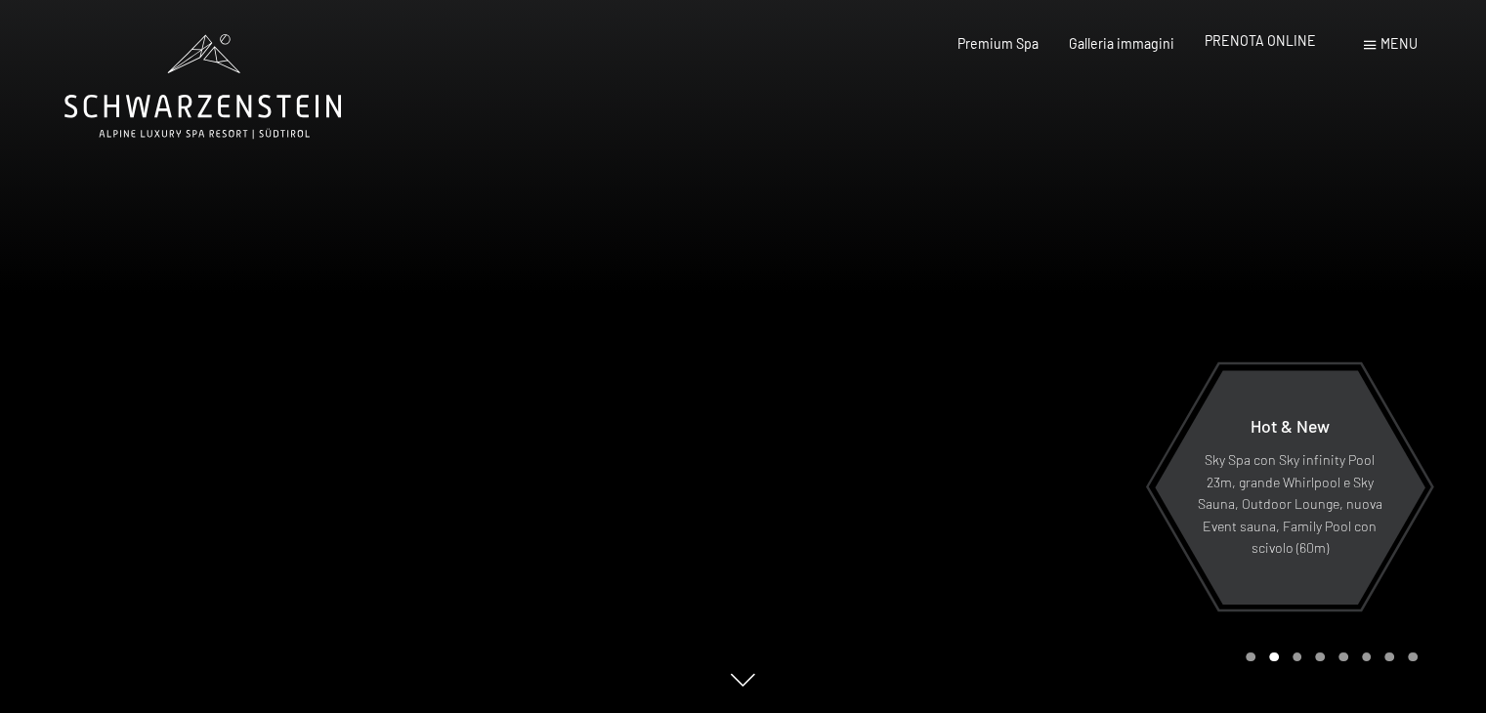
click at [1262, 32] on span "PRENOTA ONLINE" at bounding box center [1259, 40] width 111 height 17
click at [1246, 52] on div "Premium Spa Galleria immagini PRENOTA ONLINE" at bounding box center [1121, 44] width 449 height 20
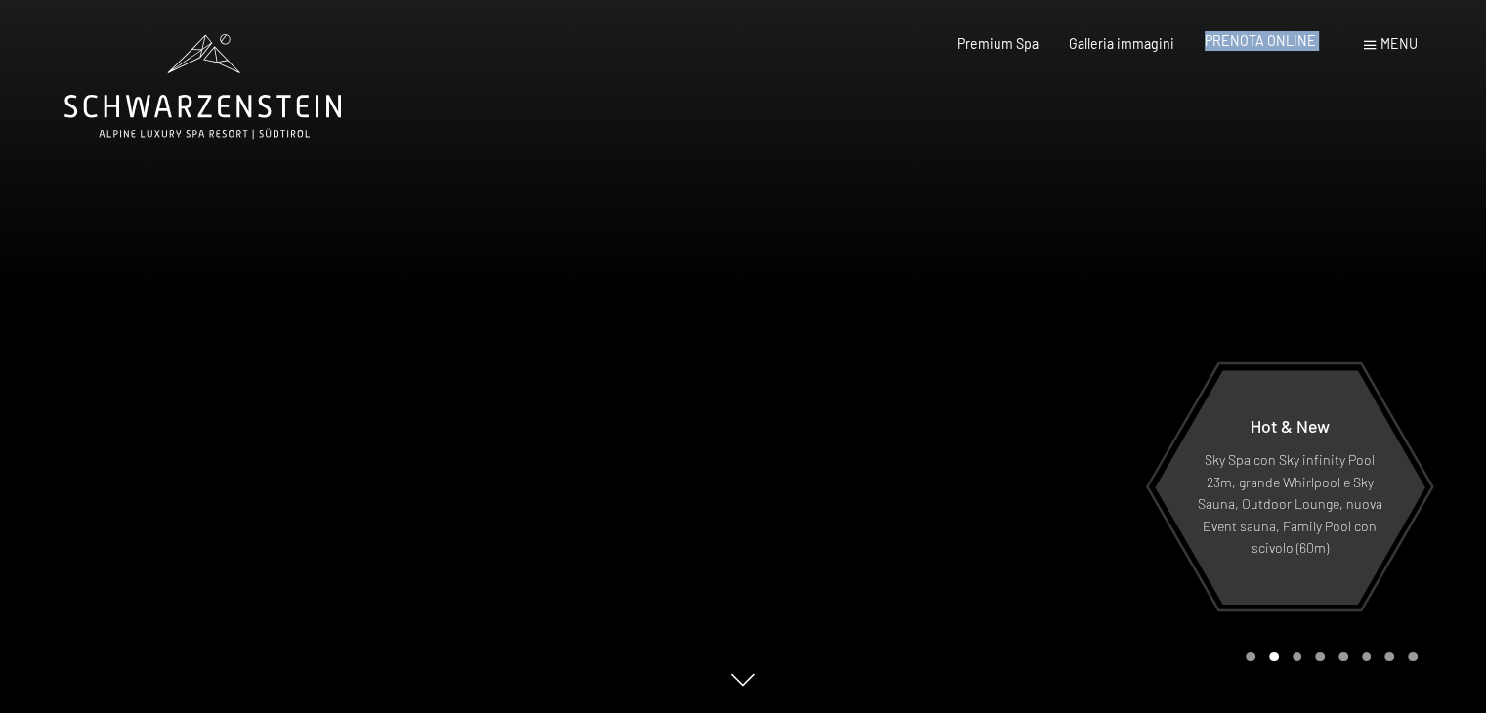
click at [1246, 44] on span "PRENOTA ONLINE" at bounding box center [1259, 40] width 111 height 17
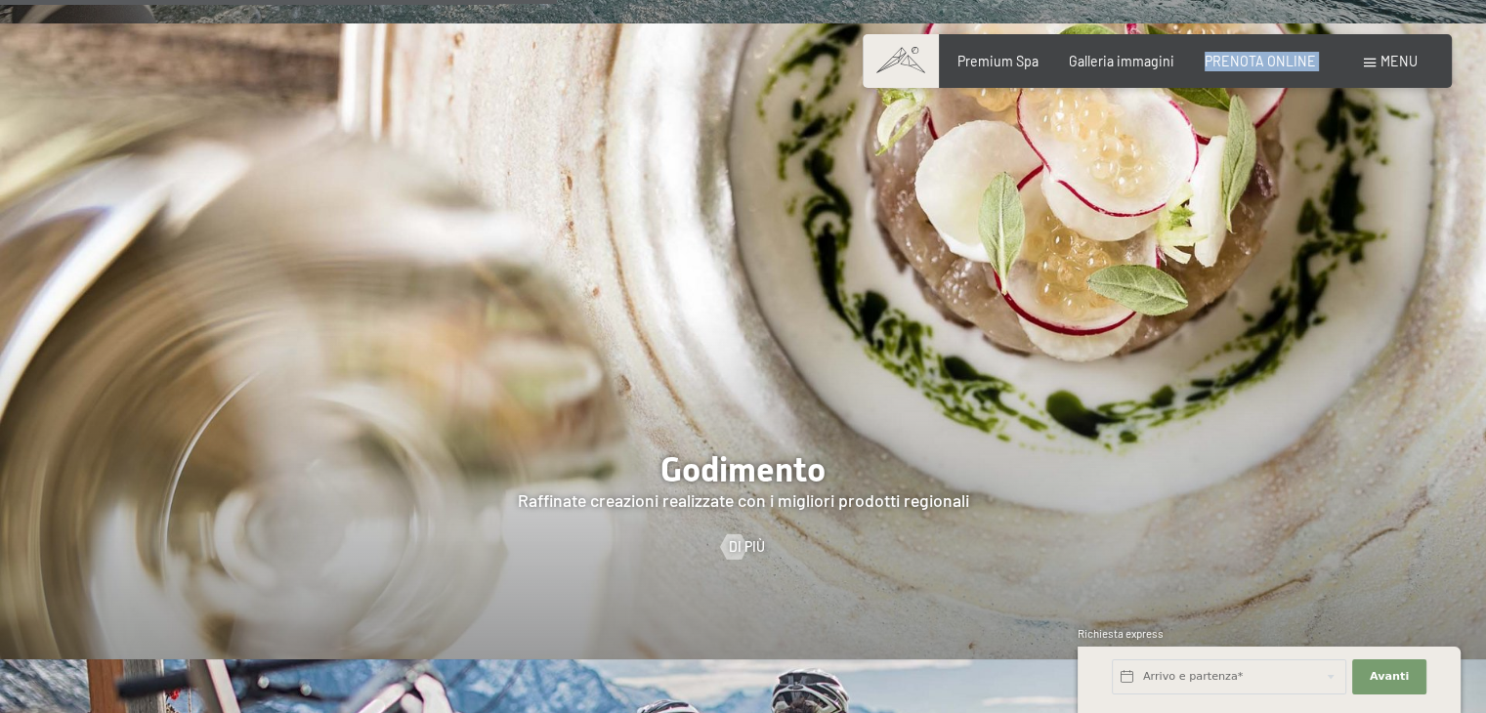
scroll to position [2778, 0]
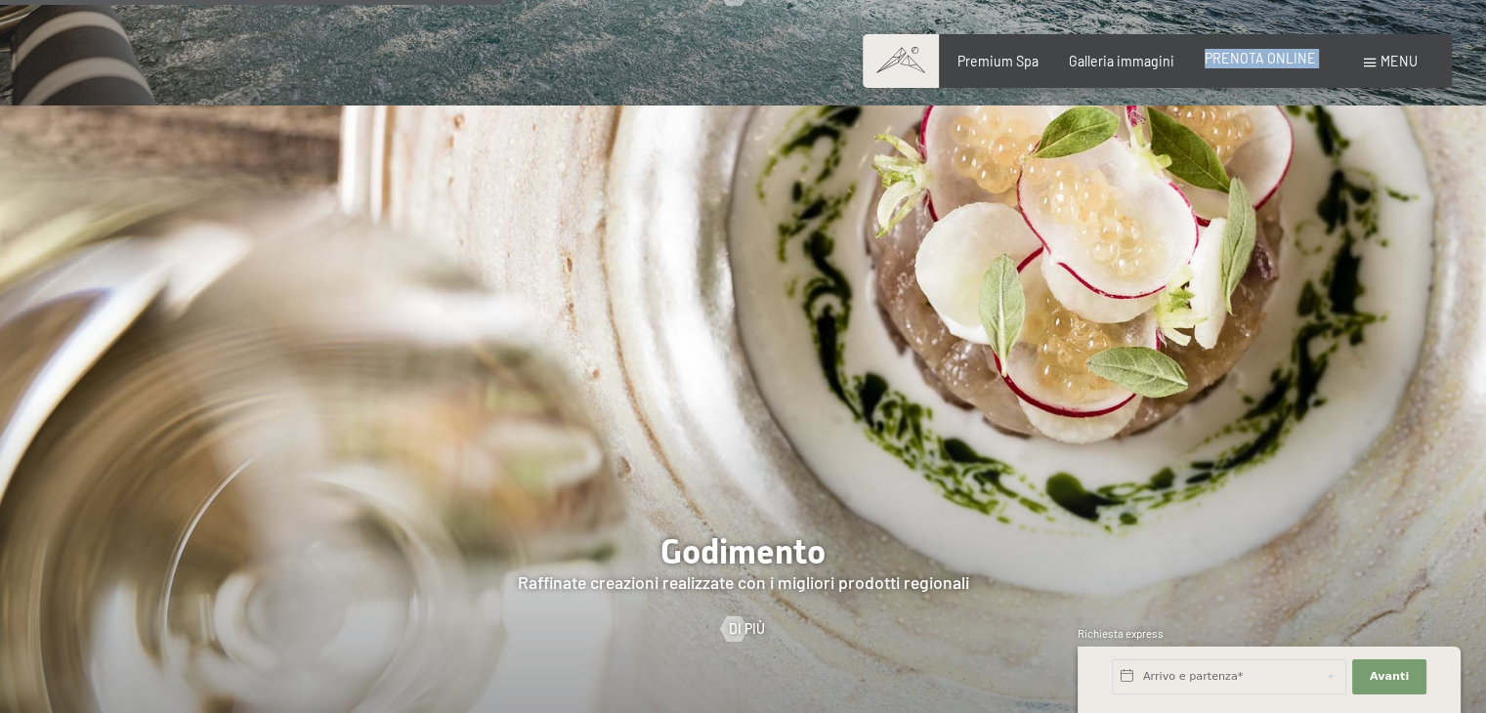
click at [1256, 55] on span "PRENOTA ONLINE" at bounding box center [1259, 58] width 111 height 17
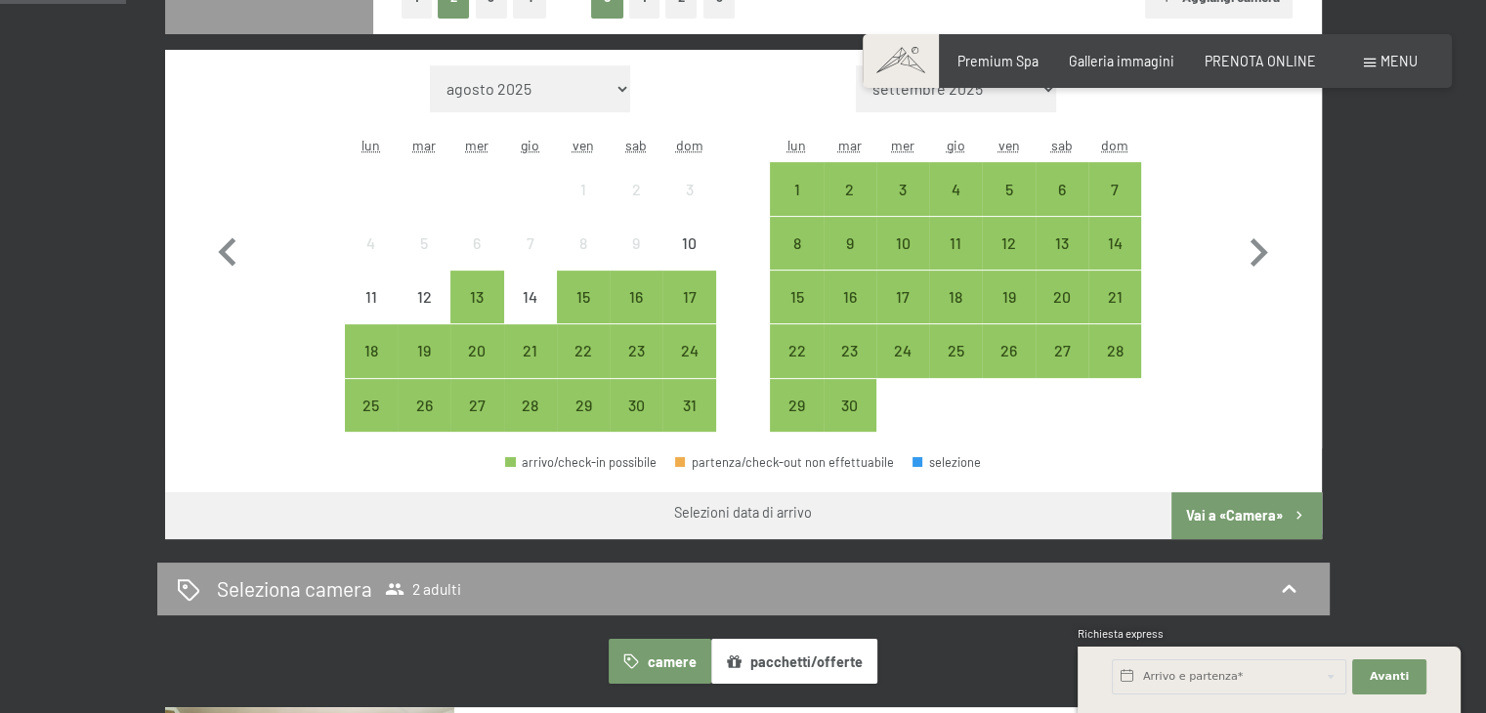
scroll to position [561, 0]
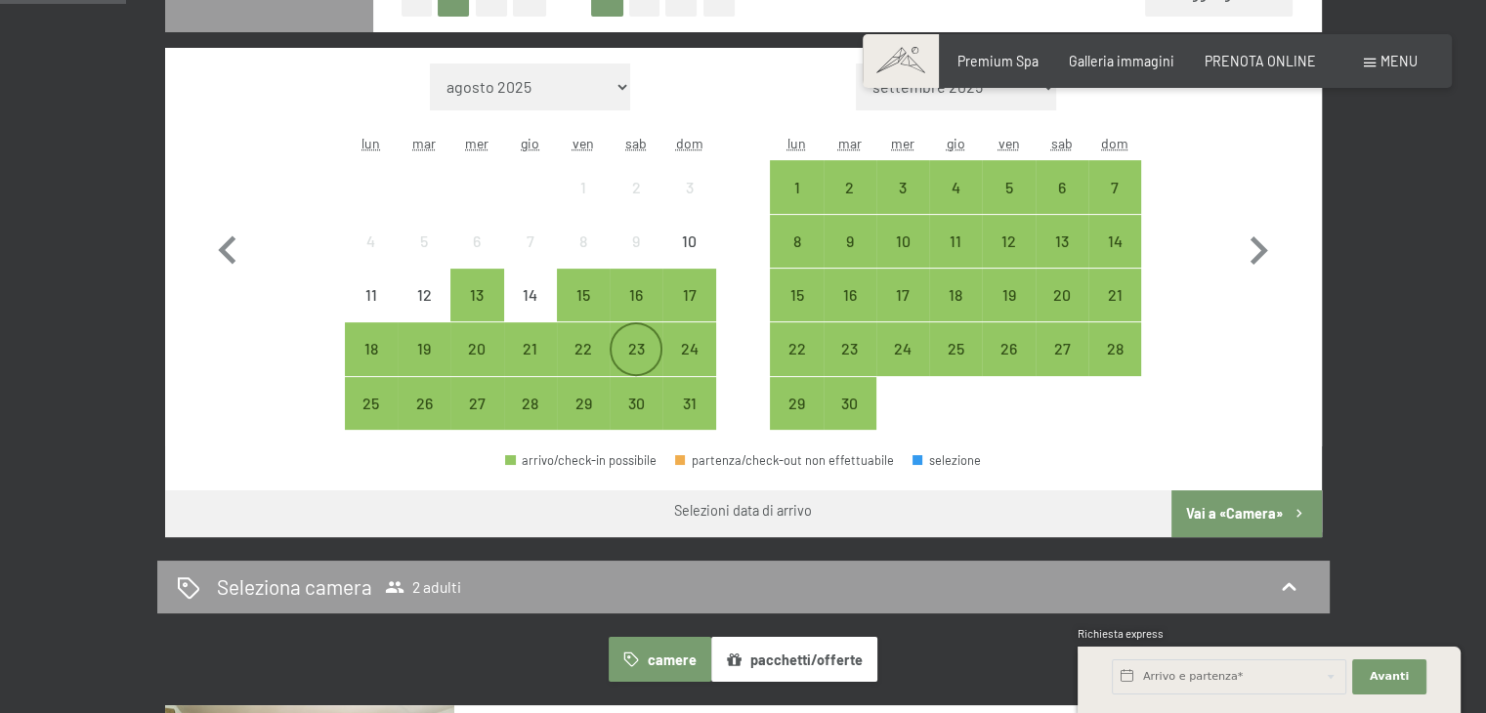
click at [637, 352] on div "23" at bounding box center [635, 365] width 49 height 49
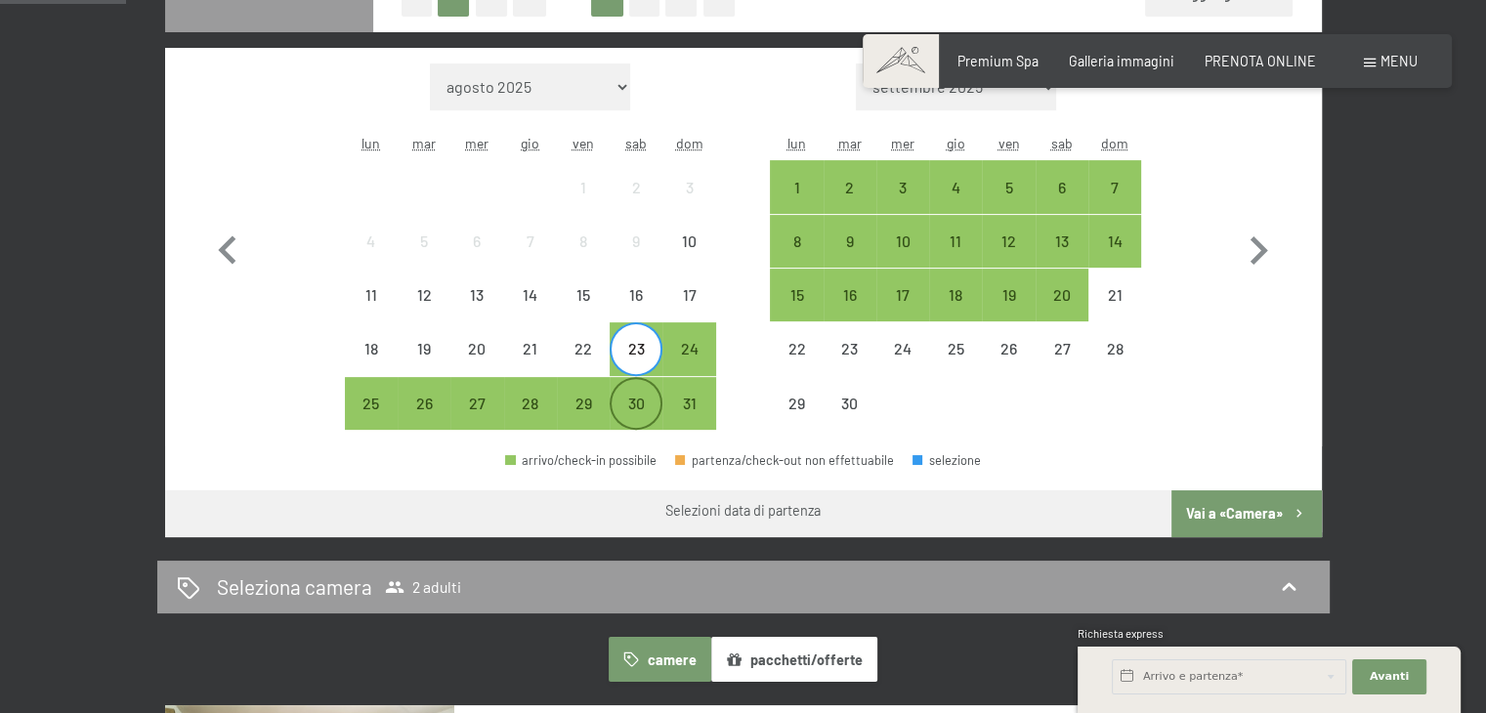
click at [634, 396] on div "30" at bounding box center [635, 420] width 49 height 49
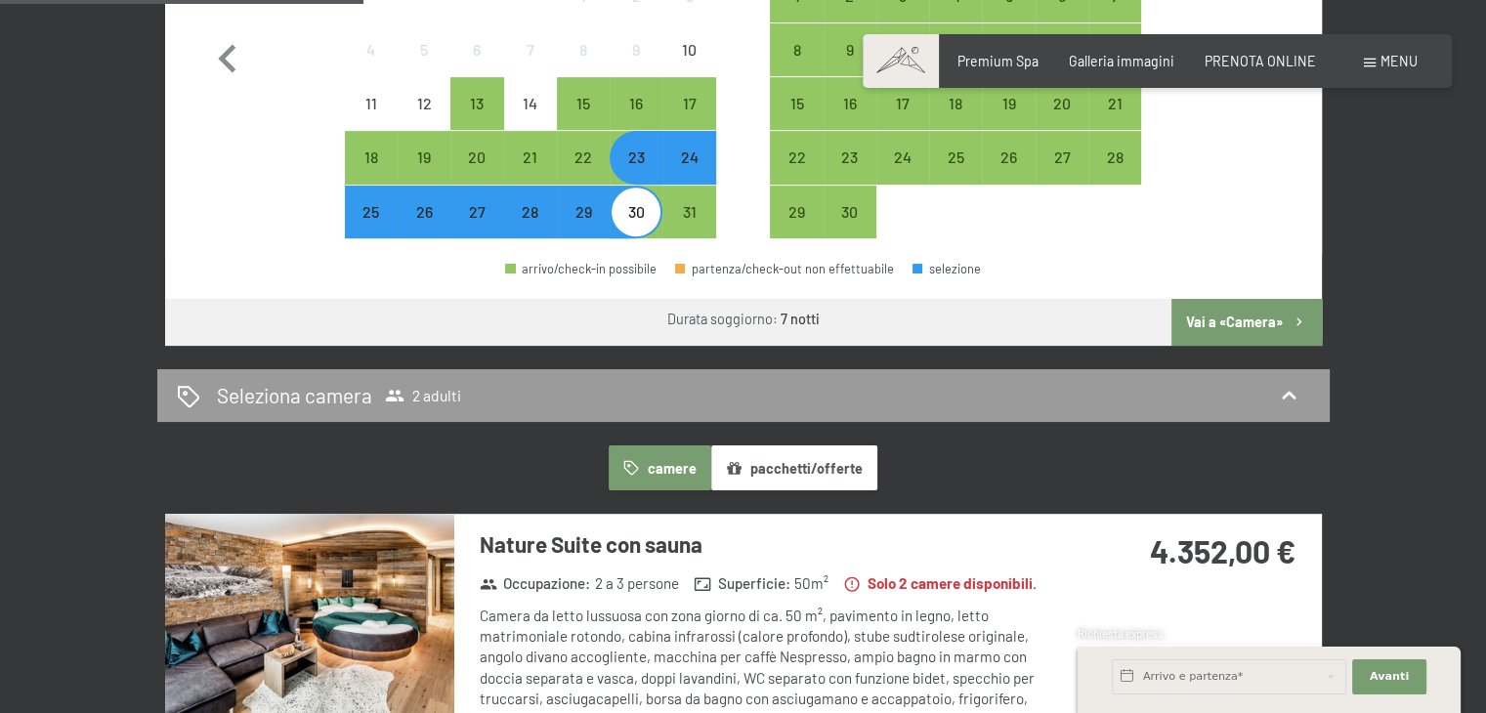
scroll to position [750, 0]
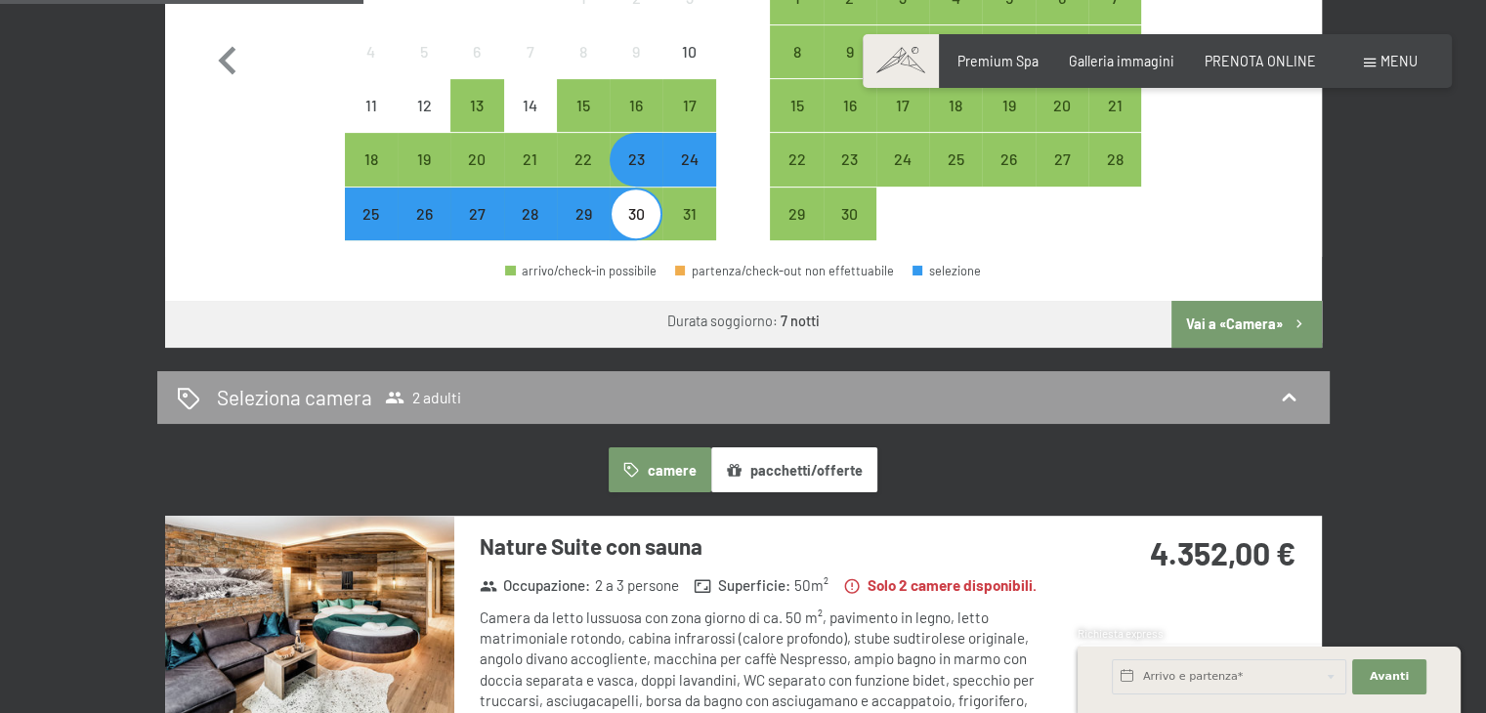
click at [1235, 318] on button "Vai a «Camera»" at bounding box center [1245, 324] width 149 height 47
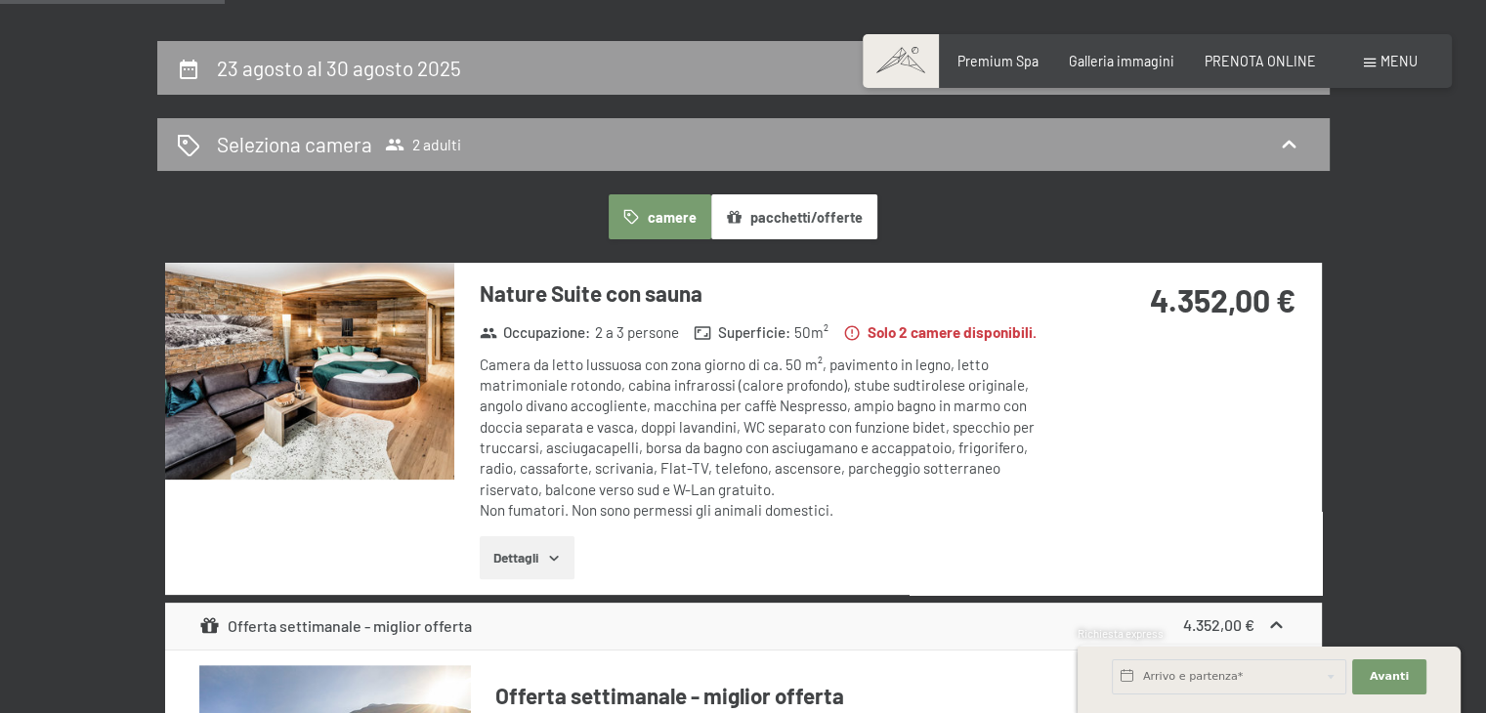
scroll to position [383, 0]
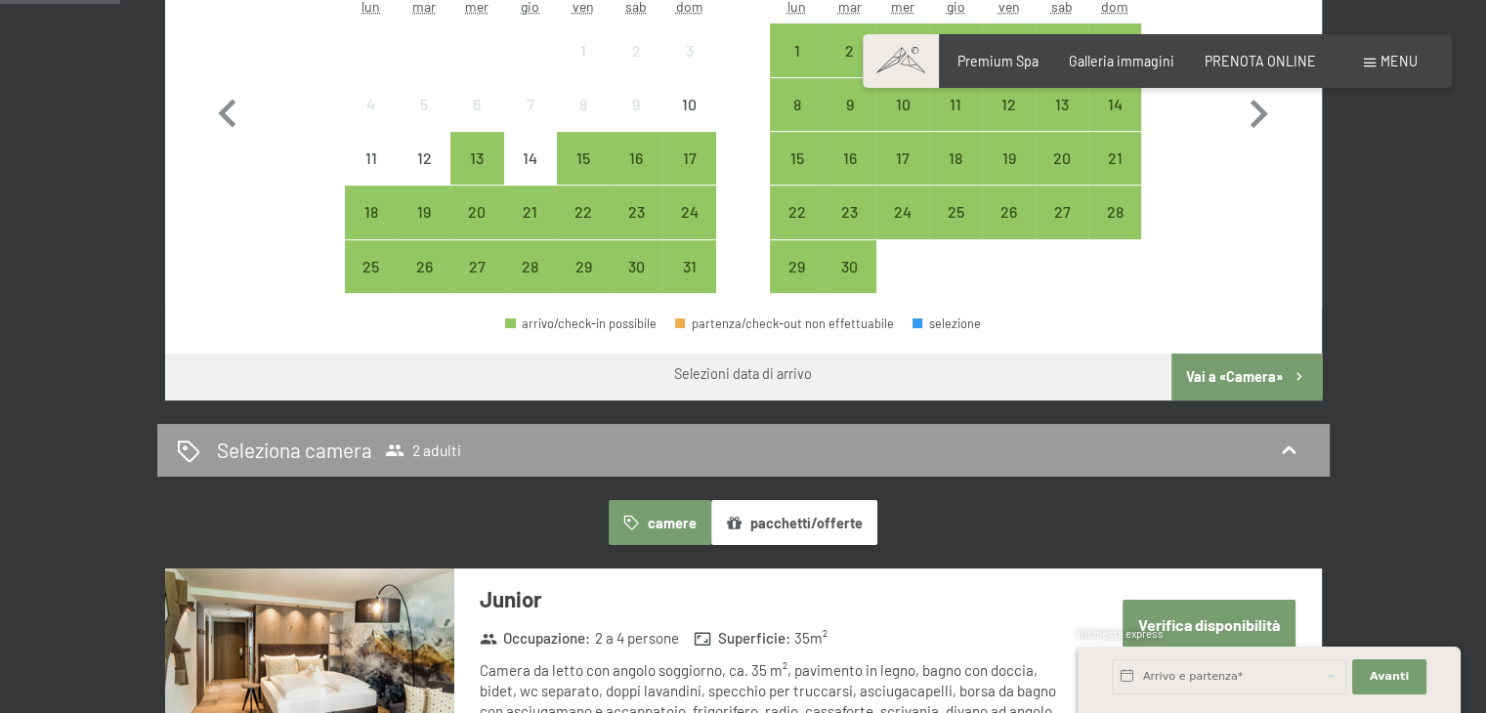
scroll to position [441, 0]
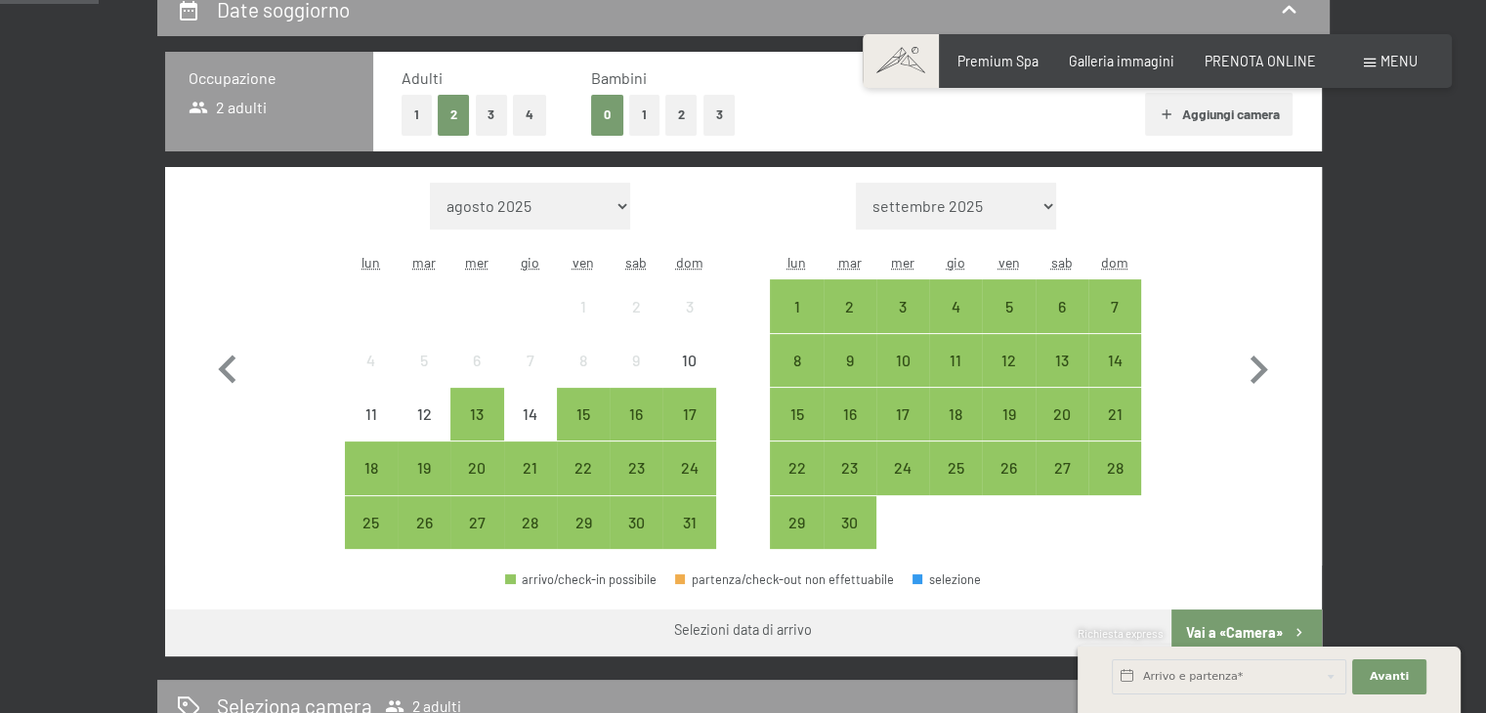
click at [635, 419] on span "Consenso marketing*" at bounding box center [627, 412] width 147 height 20
click at [544, 419] on input "Consenso marketing*" at bounding box center [534, 412] width 20 height 20
checkbox input "false"
click at [684, 416] on div "17" at bounding box center [688, 430] width 49 height 49
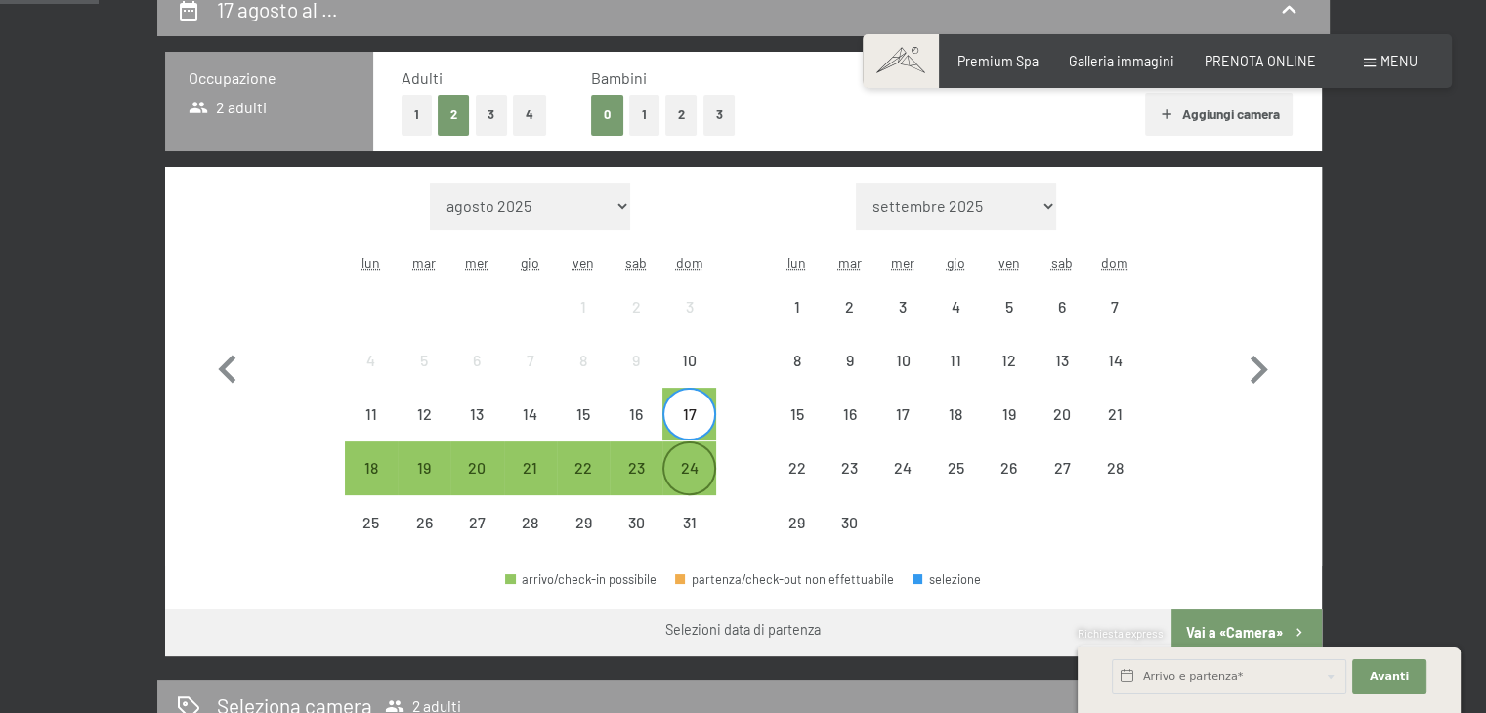
click at [688, 478] on div "24" at bounding box center [688, 484] width 49 height 49
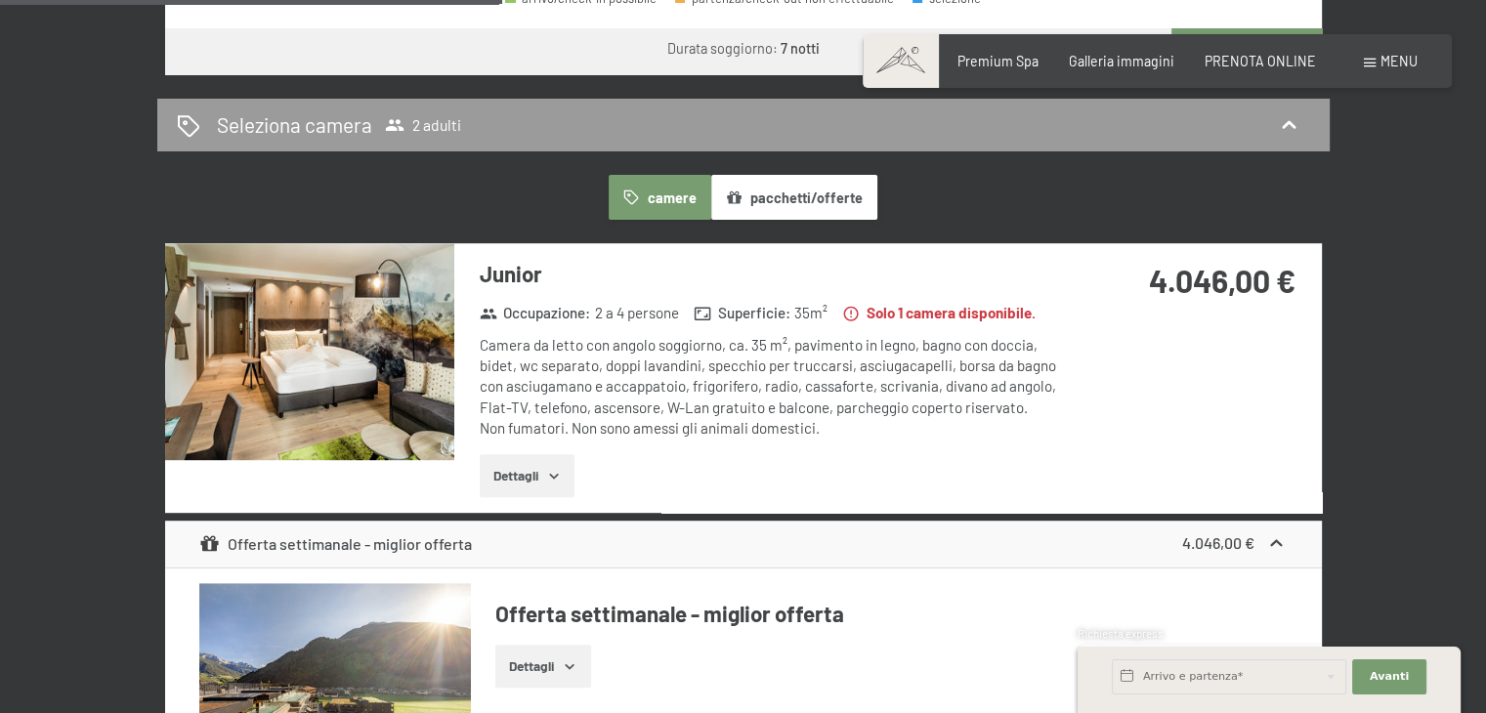
scroll to position [1027, 0]
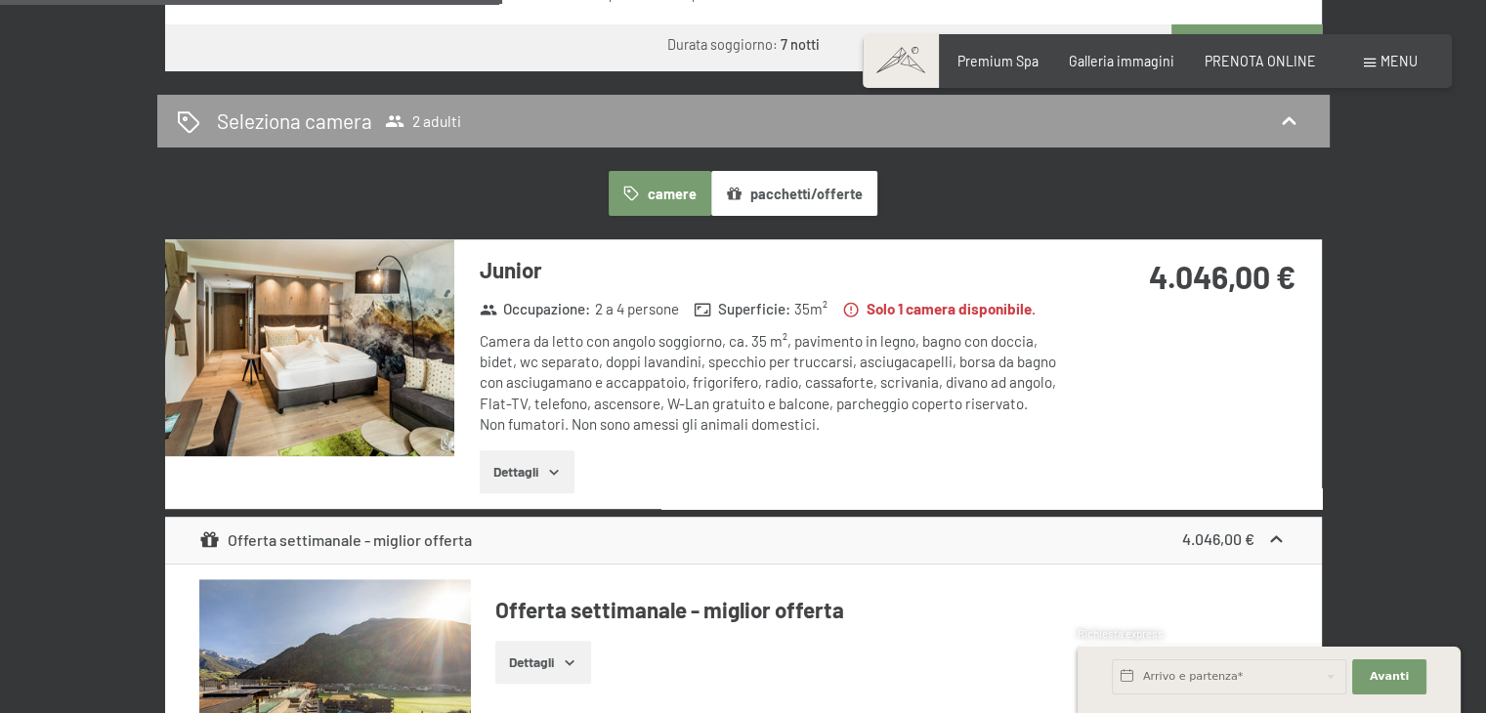
click at [551, 470] on icon "button" at bounding box center [553, 472] width 9 height 5
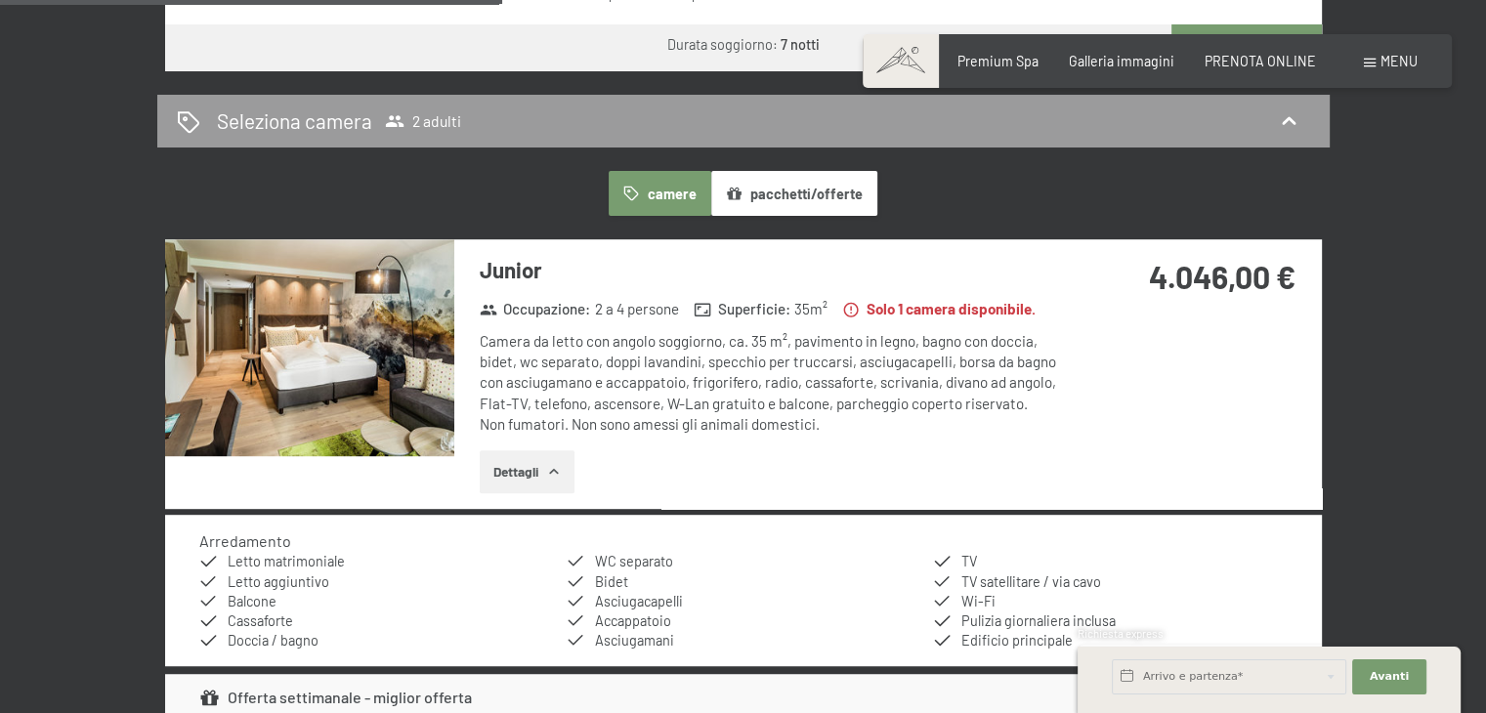
click at [381, 333] on img at bounding box center [309, 347] width 289 height 217
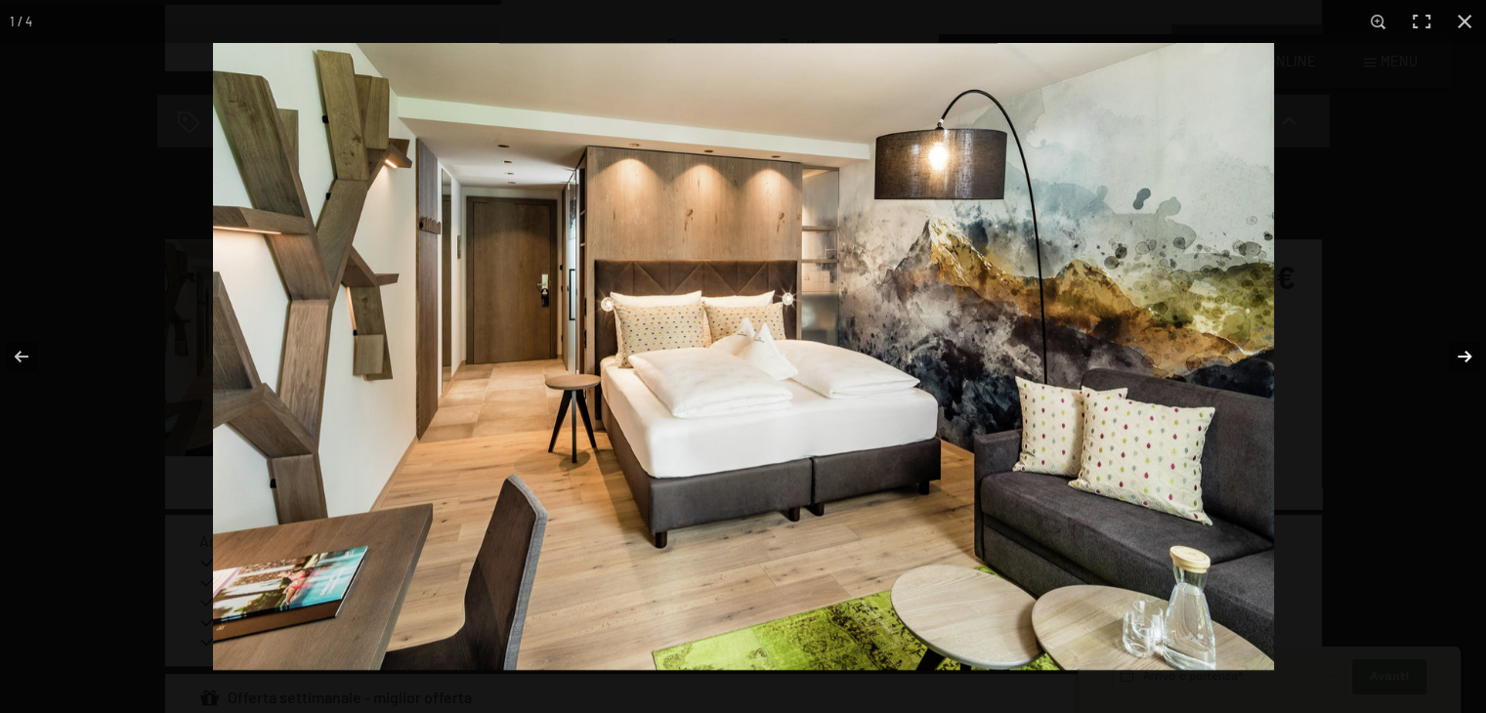
click at [1469, 353] on button "button" at bounding box center [1451, 357] width 68 height 98
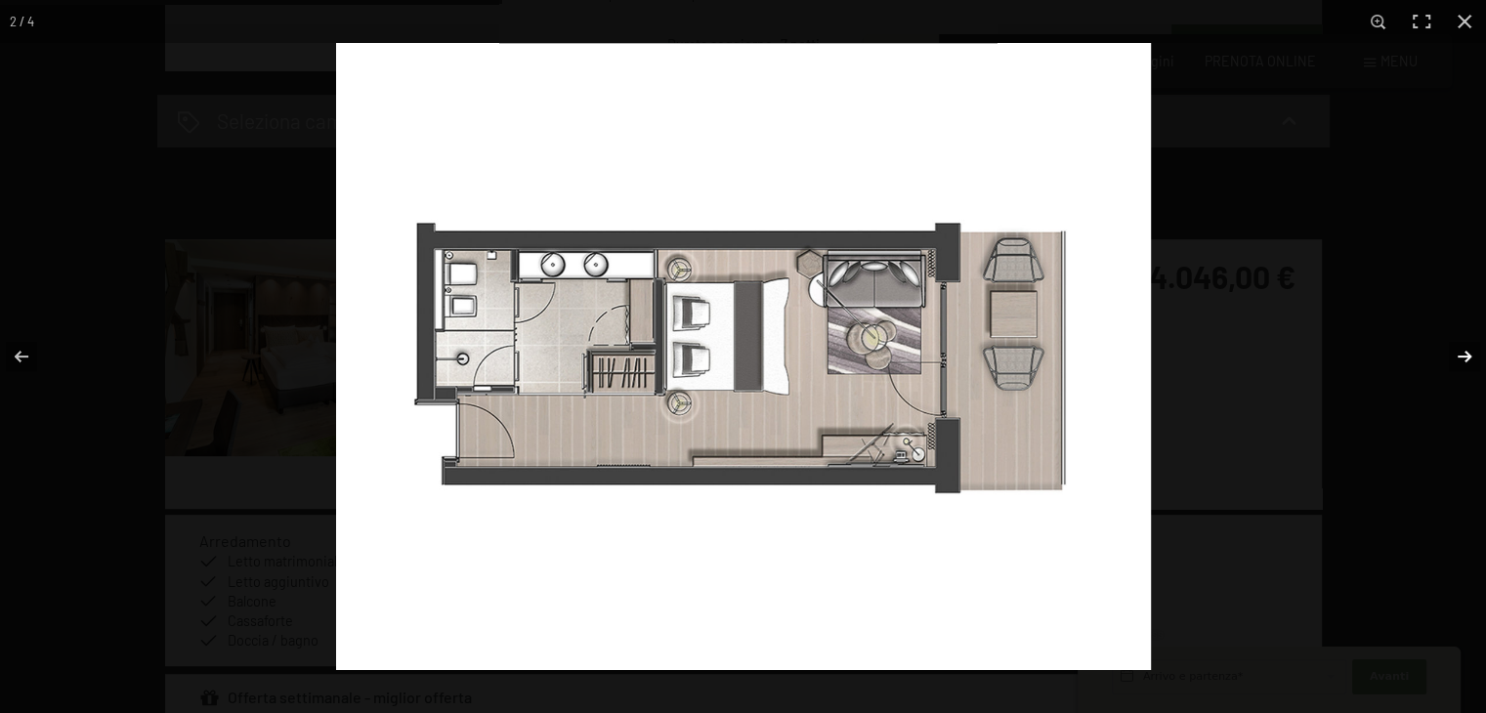
click at [1469, 353] on button "button" at bounding box center [1451, 357] width 68 height 98
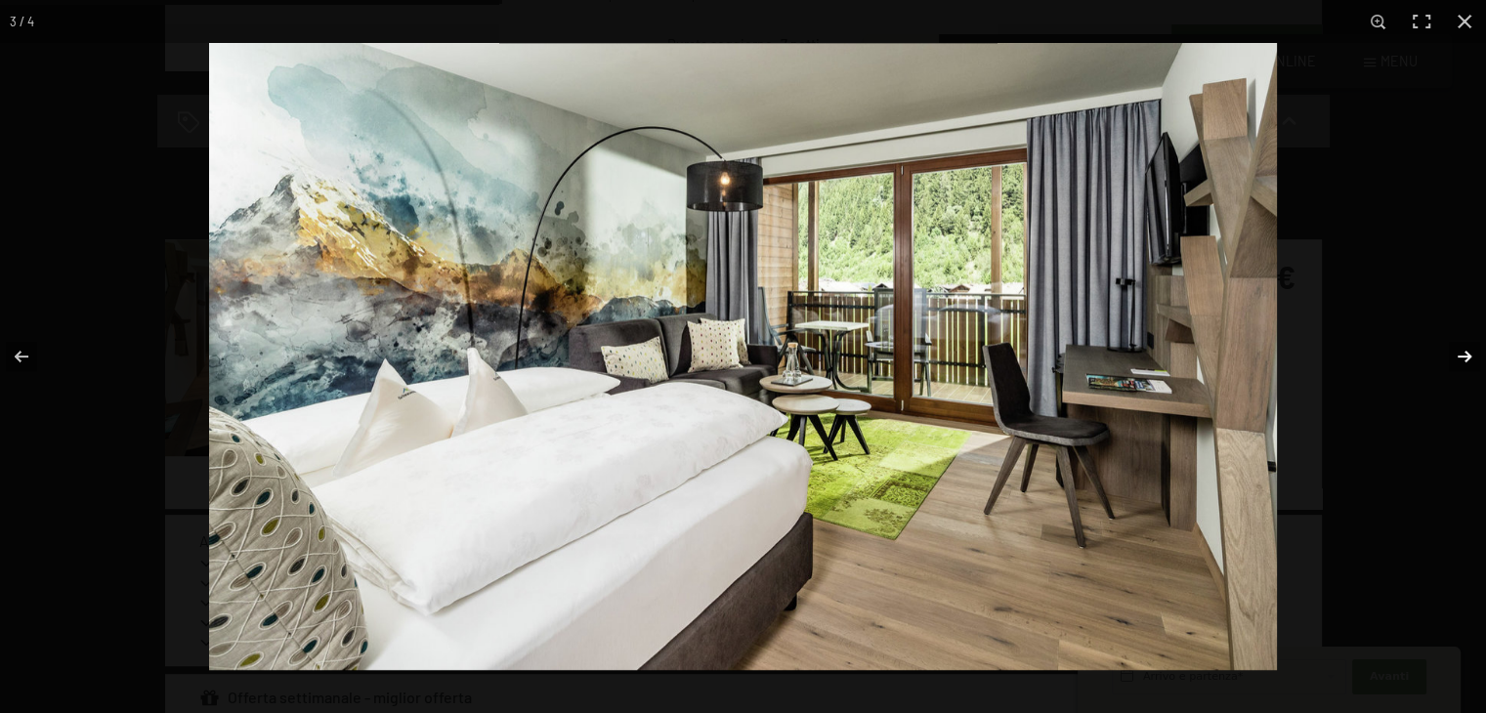
click at [1458, 355] on button "button" at bounding box center [1451, 357] width 68 height 98
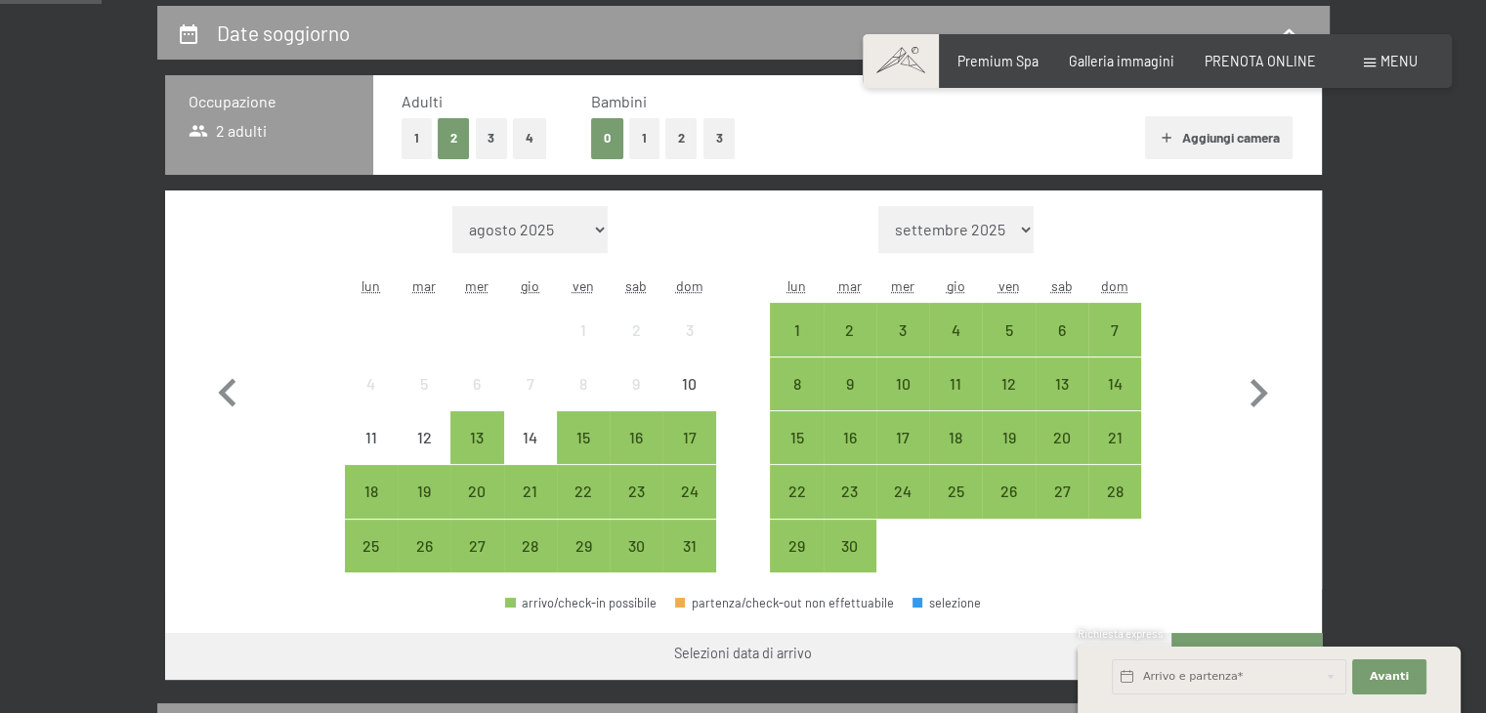
scroll to position [413, 0]
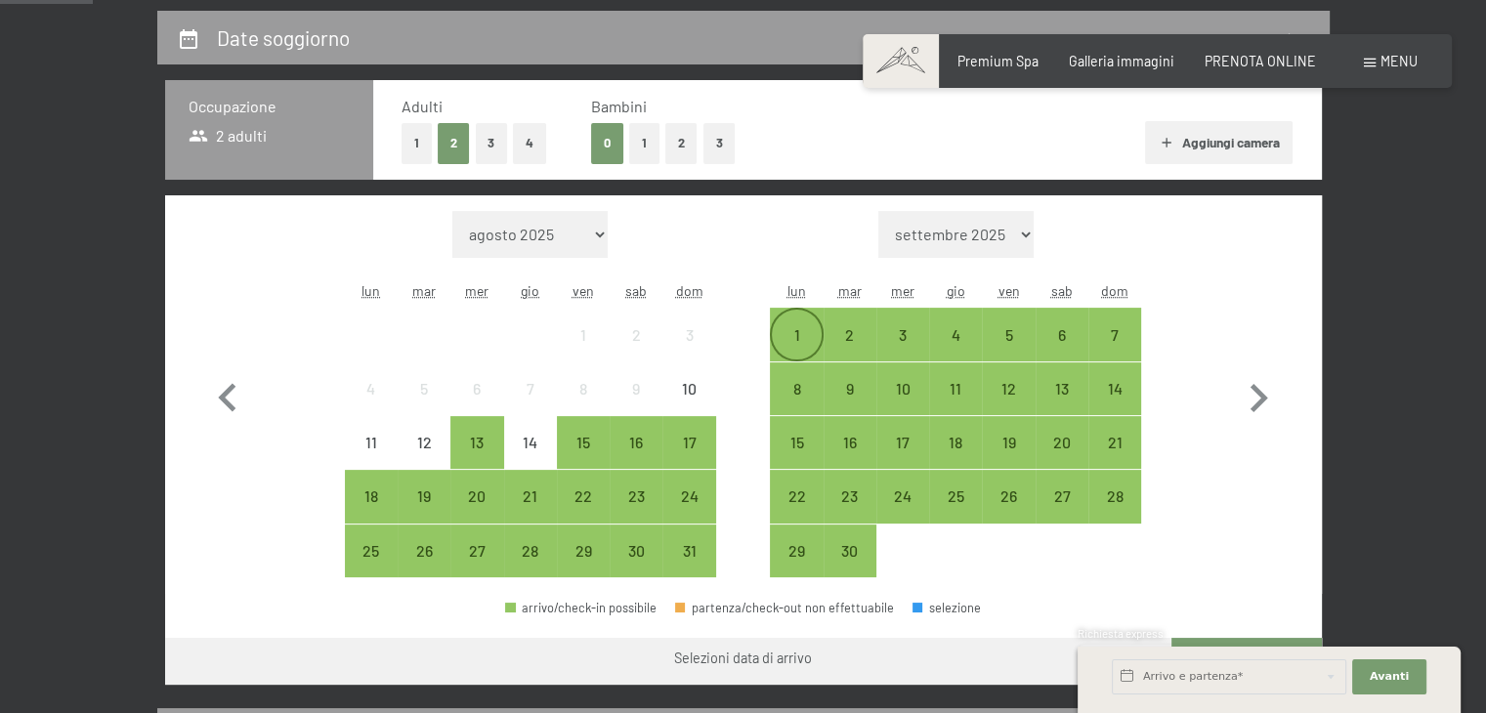
click at [801, 333] on div "1" at bounding box center [796, 351] width 49 height 49
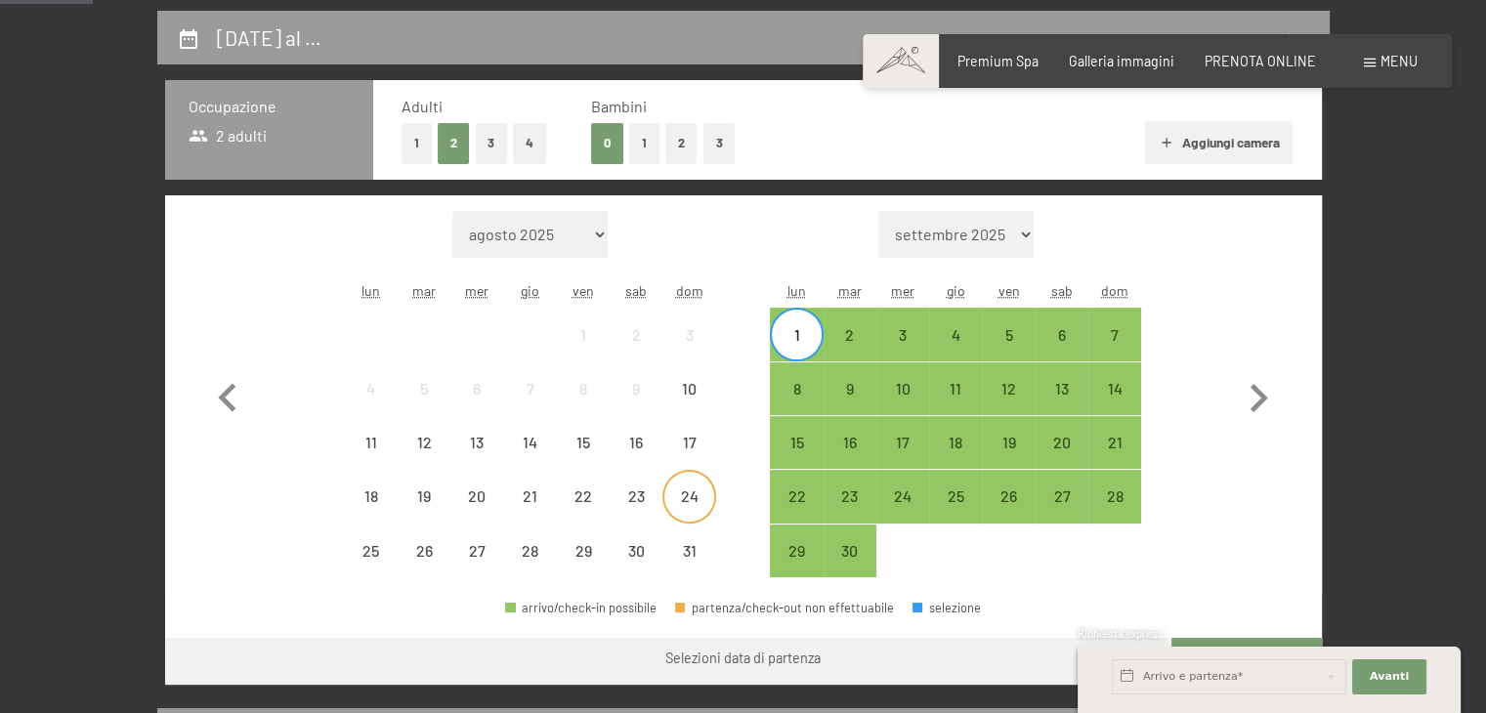
click at [698, 496] on div "24" at bounding box center [688, 512] width 49 height 49
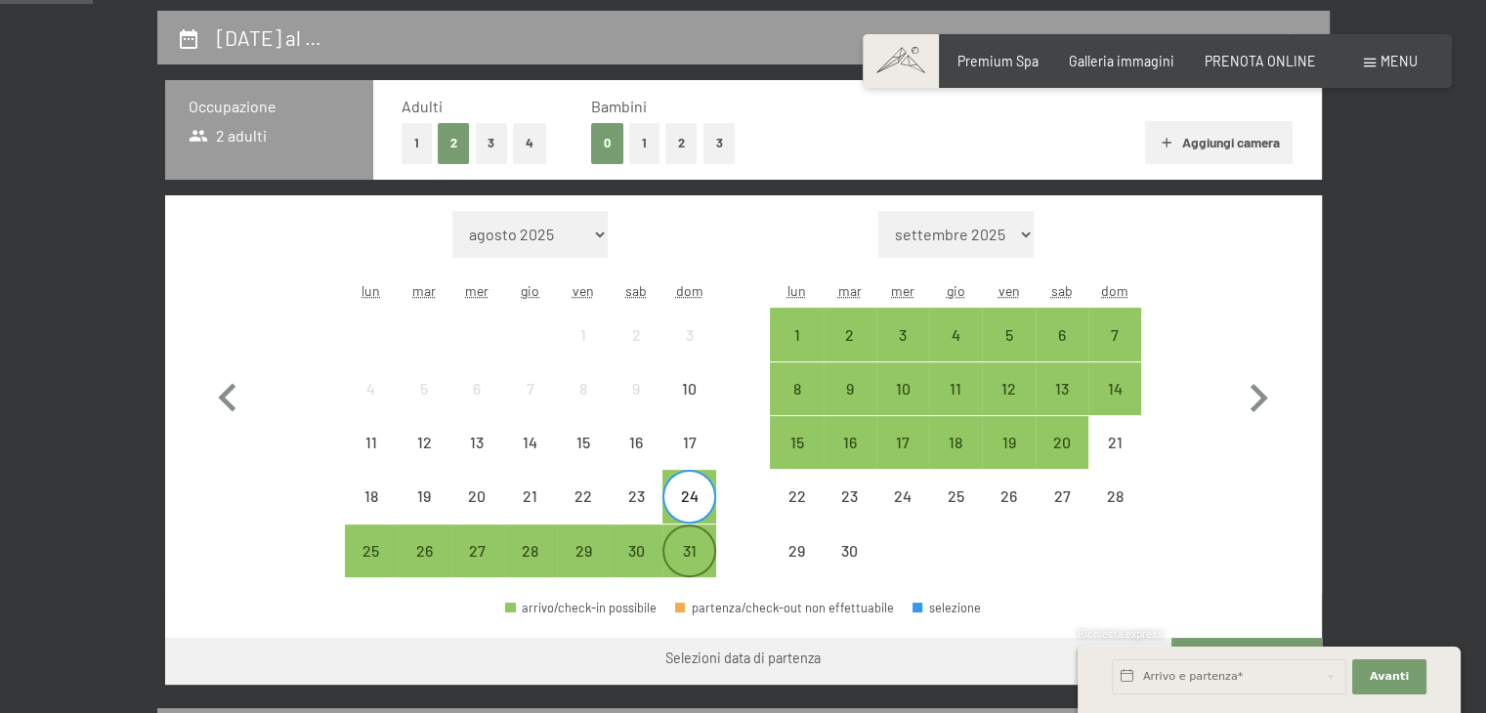
click at [695, 556] on div "31" at bounding box center [688, 567] width 49 height 49
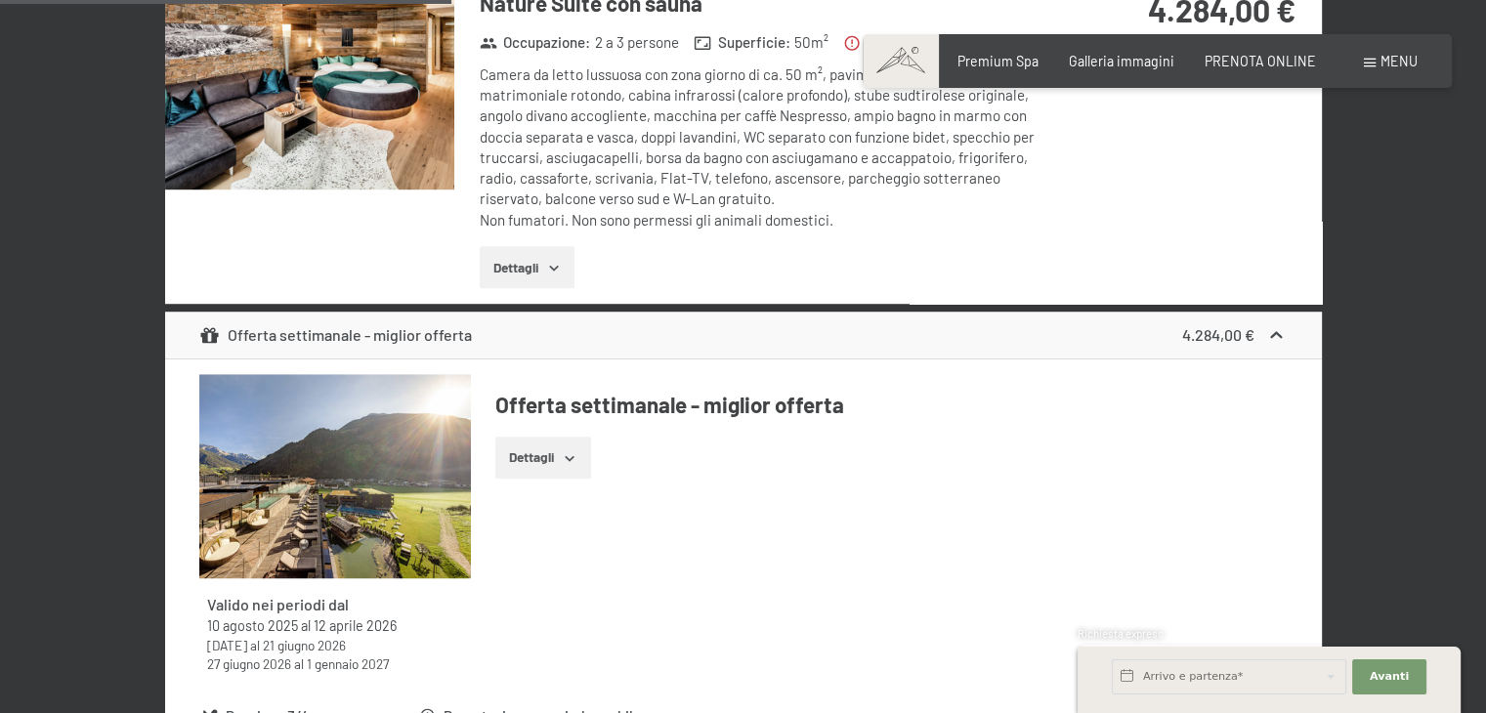
scroll to position [1320, 0]
